Goal: Book appointment/travel/reservation

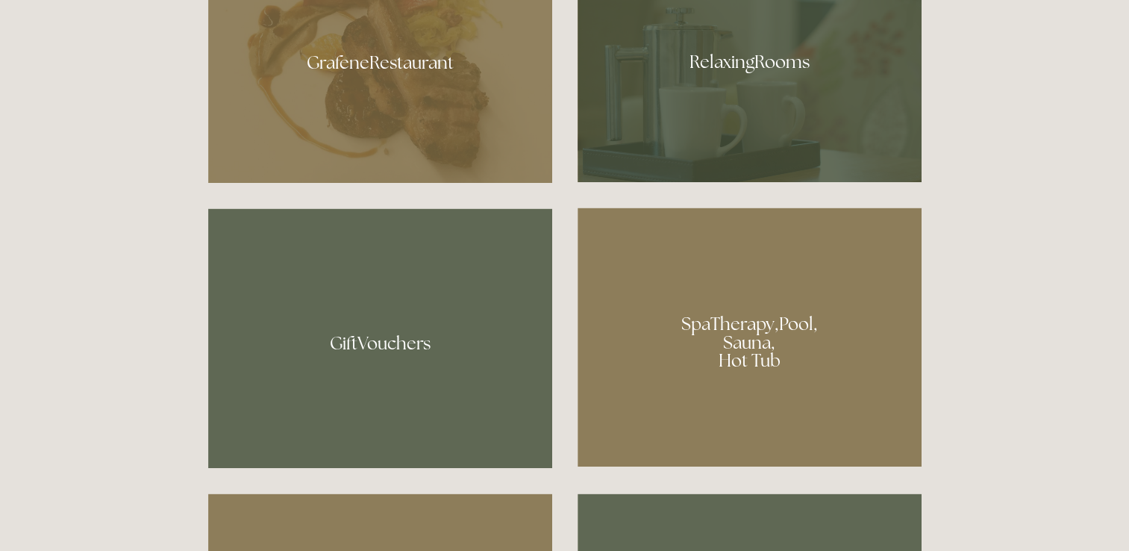
scroll to position [1033, 0]
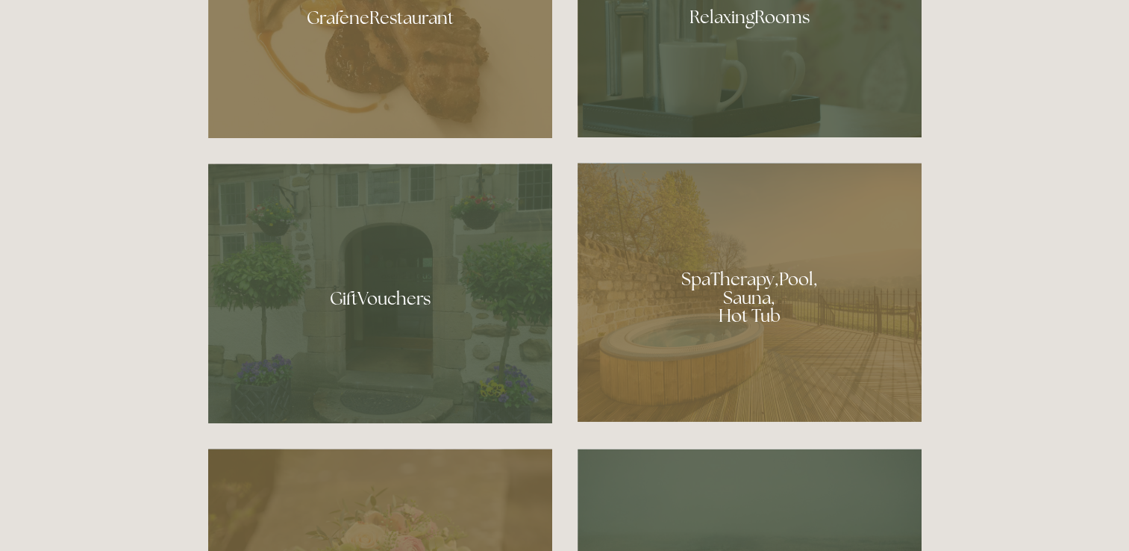
click at [698, 315] on div at bounding box center [750, 292] width 344 height 259
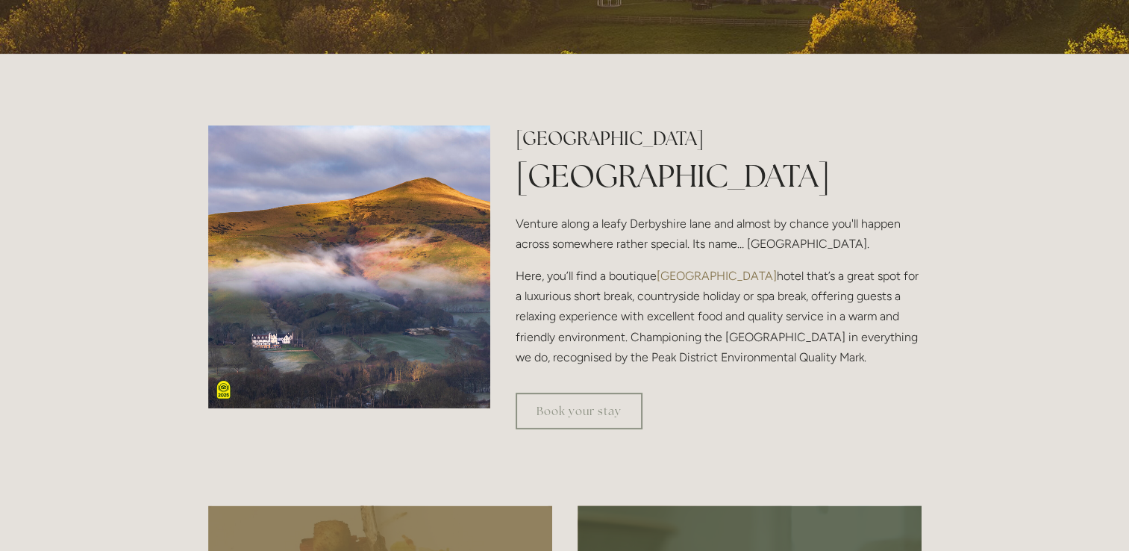
scroll to position [0, 0]
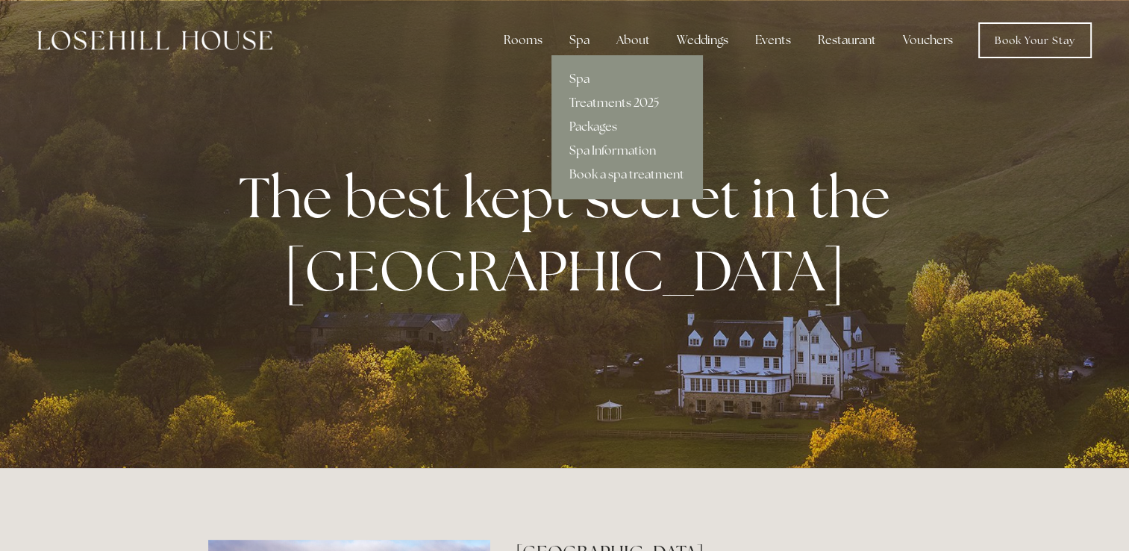
click at [582, 46] on div "Spa" at bounding box center [579, 40] width 44 height 30
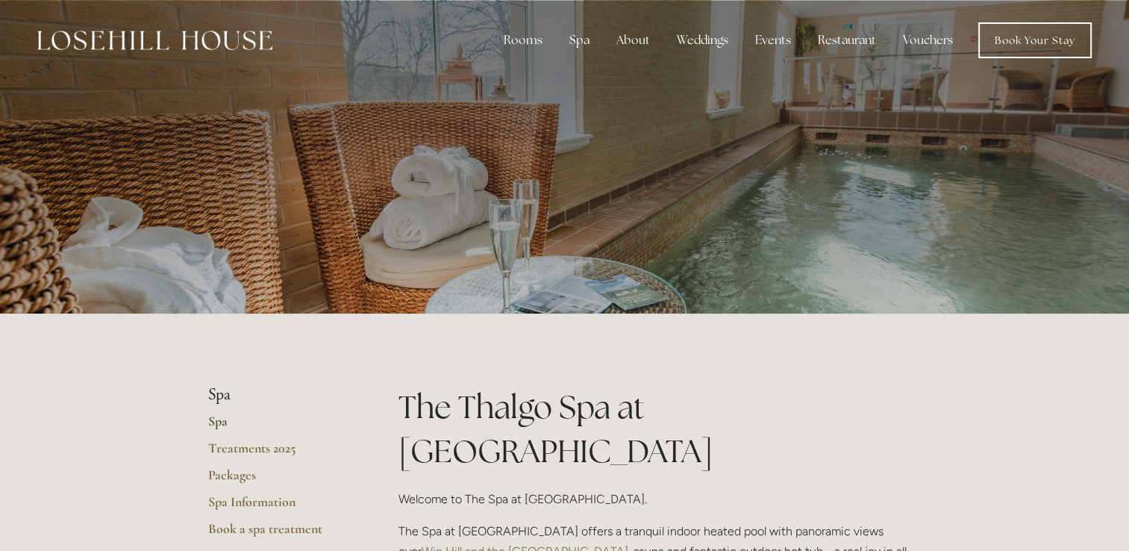
click at [746, 149] on p at bounding box center [565, 157] width 666 height 60
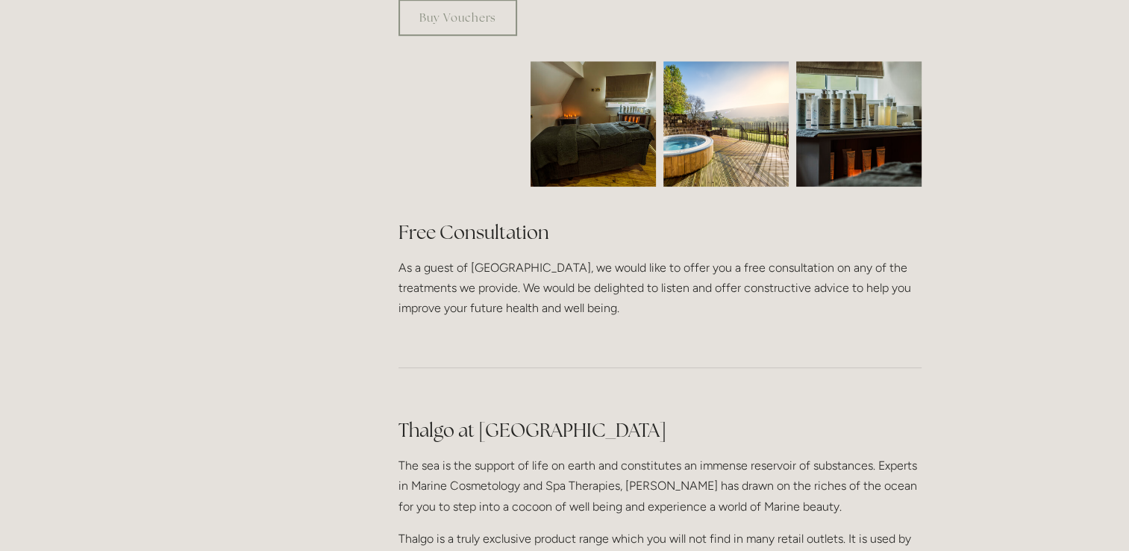
scroll to position [1013, 0]
click at [595, 60] on img at bounding box center [593, 122] width 188 height 125
click at [776, 96] on img at bounding box center [725, 122] width 125 height 125
click at [831, 91] on img at bounding box center [859, 122] width 188 height 125
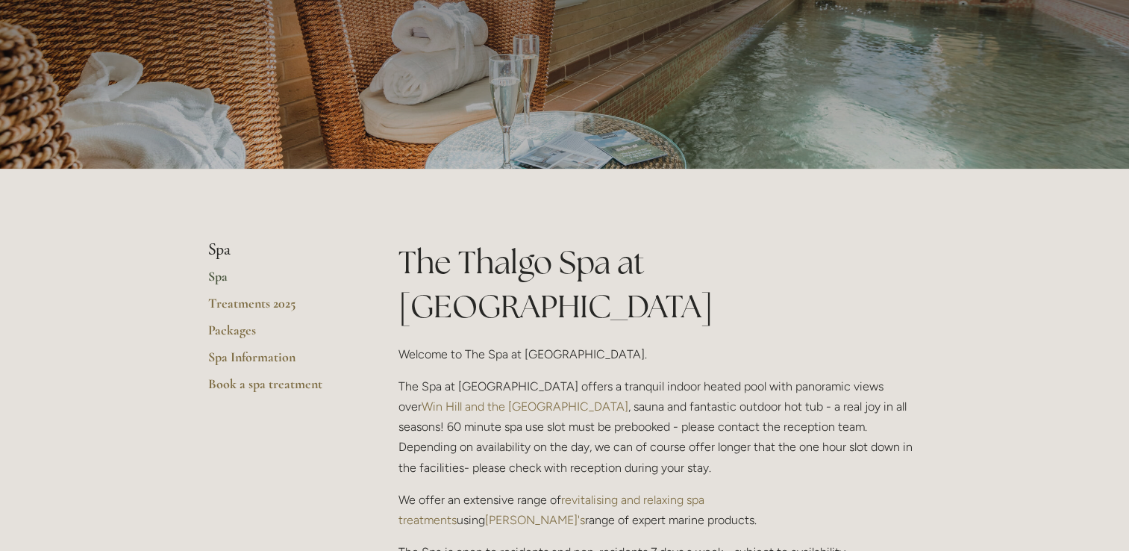
scroll to position [0, 0]
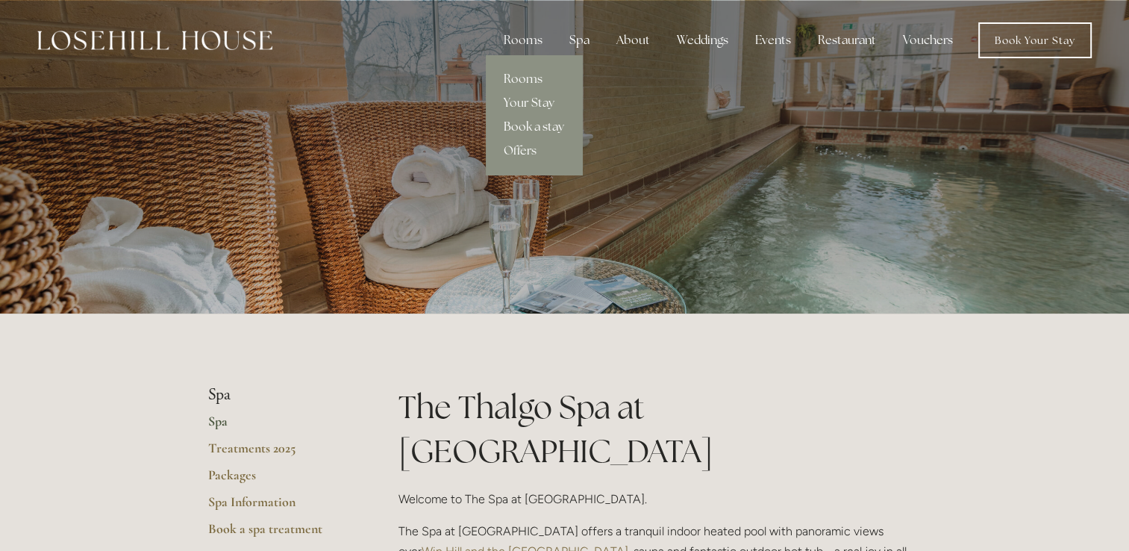
click at [514, 123] on link "Book a stay" at bounding box center [534, 127] width 96 height 24
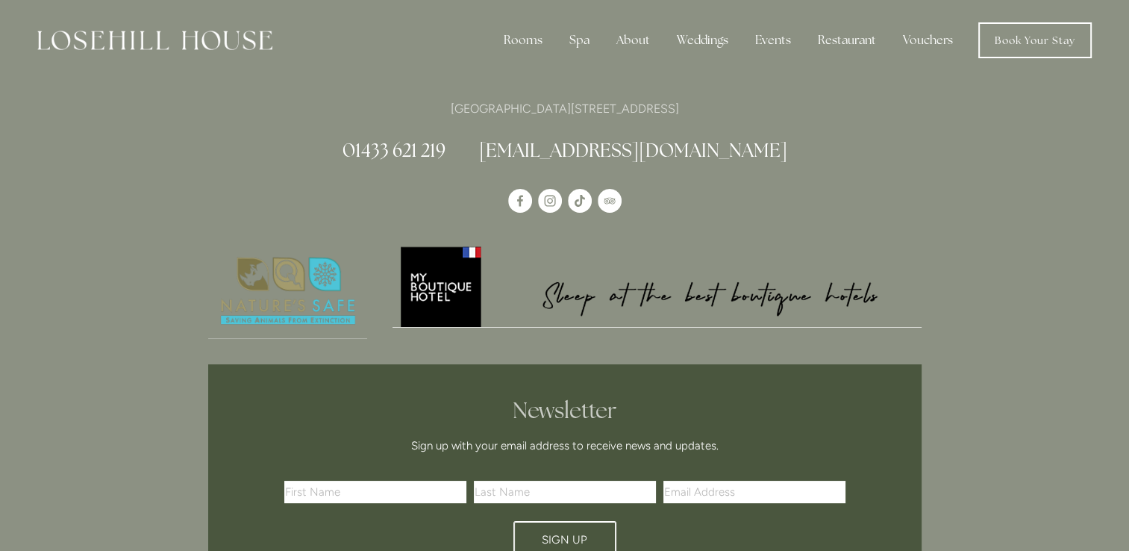
click at [710, 249] on img at bounding box center [657, 285] width 529 height 83
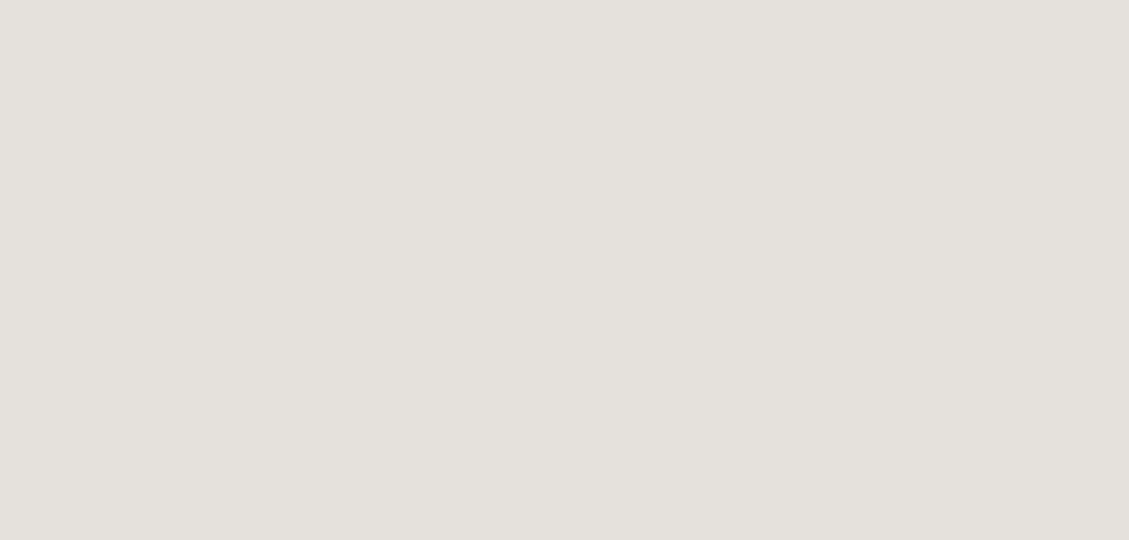
scroll to position [2274, 0]
